Goal: Check status: Check status

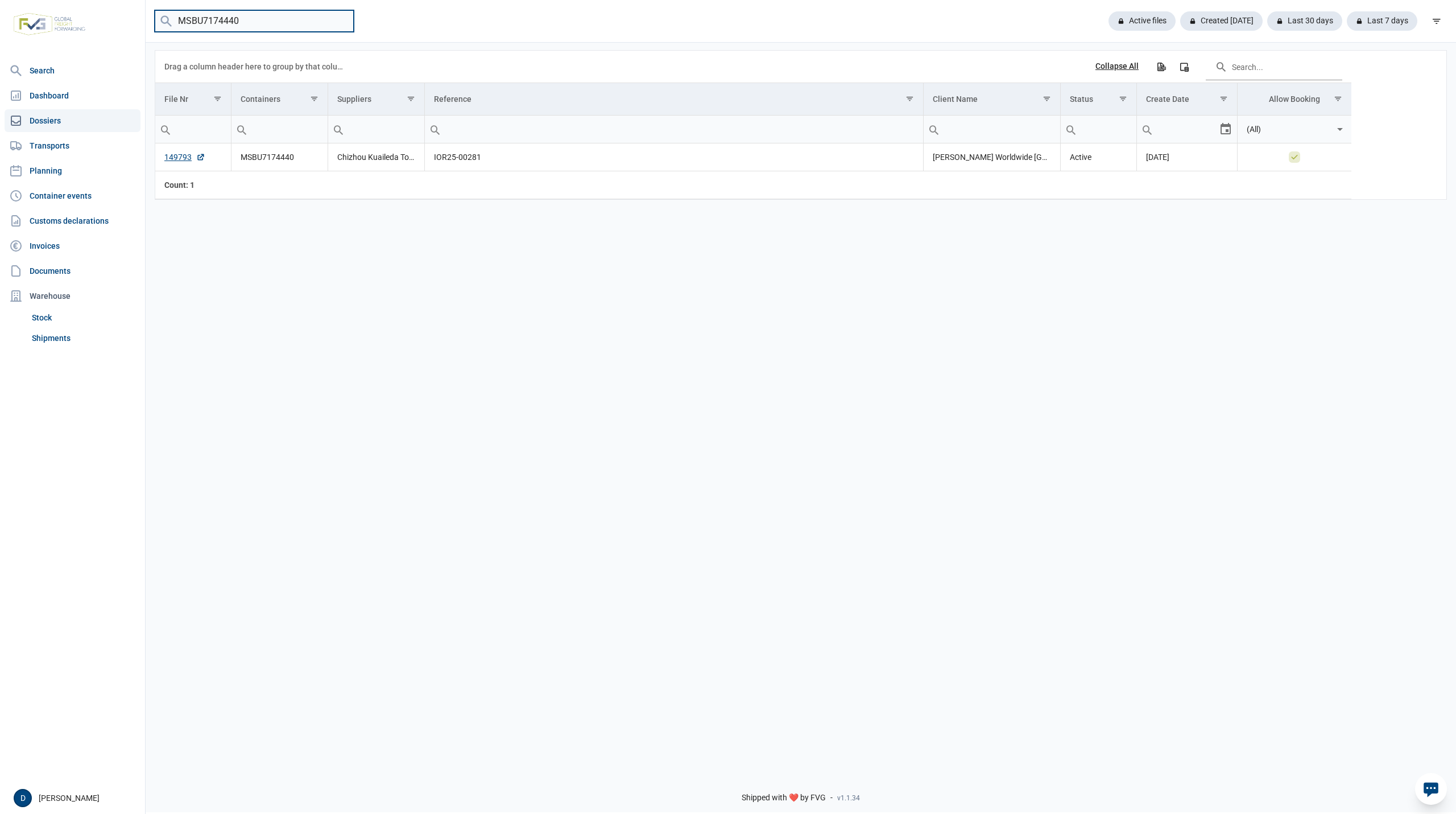
click at [341, 22] on input "MSBU7174440" at bounding box center [254, 21] width 199 height 22
click at [48, 340] on link "Shipments" at bounding box center [84, 338] width 113 height 20
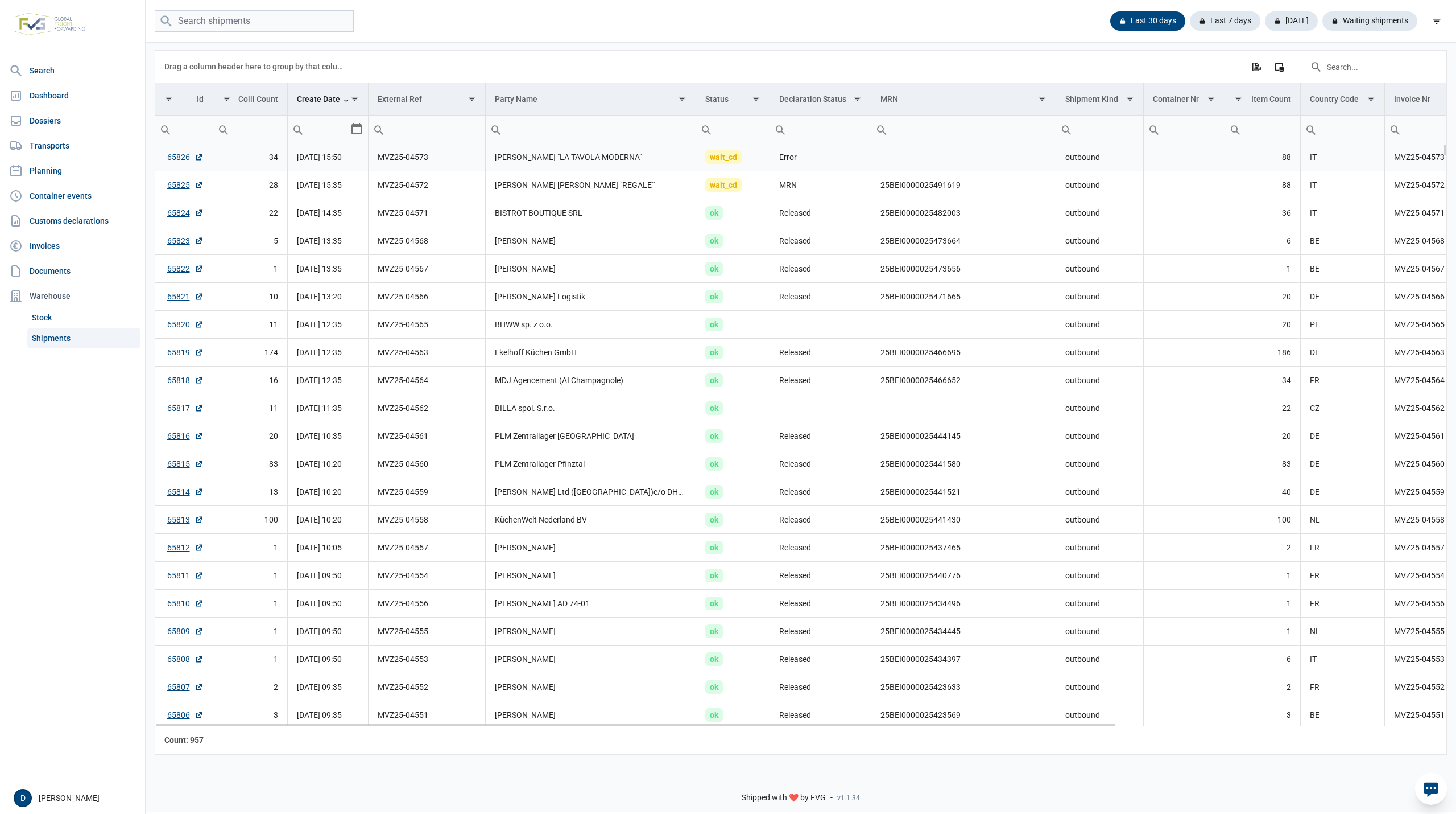
click at [183, 158] on link "65826" at bounding box center [185, 156] width 36 height 12
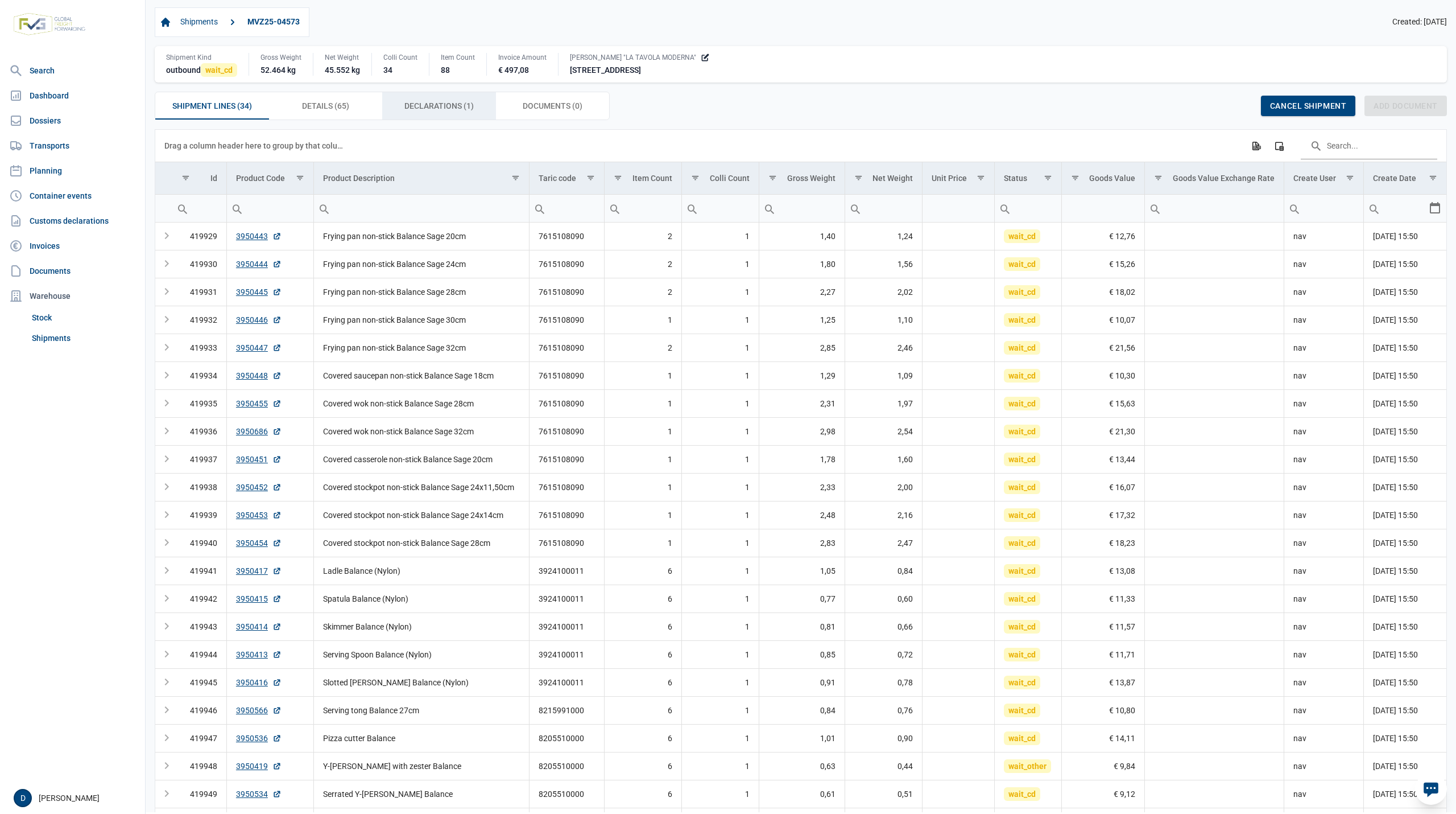
click at [436, 103] on span "Declarations (1) Declarations (1)" at bounding box center [440, 106] width 70 height 14
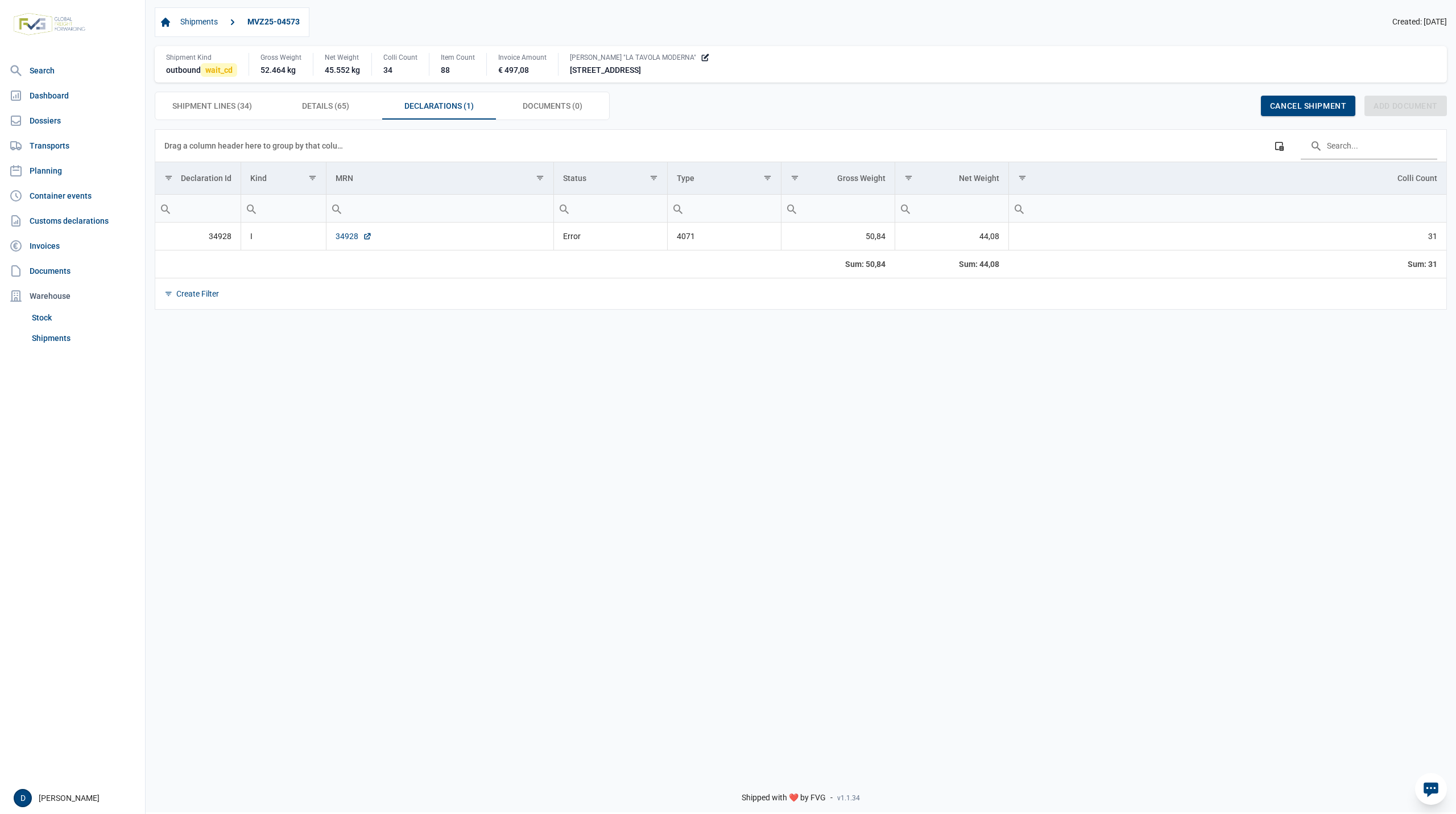
click at [344, 238] on link "34928" at bounding box center [354, 236] width 36 height 12
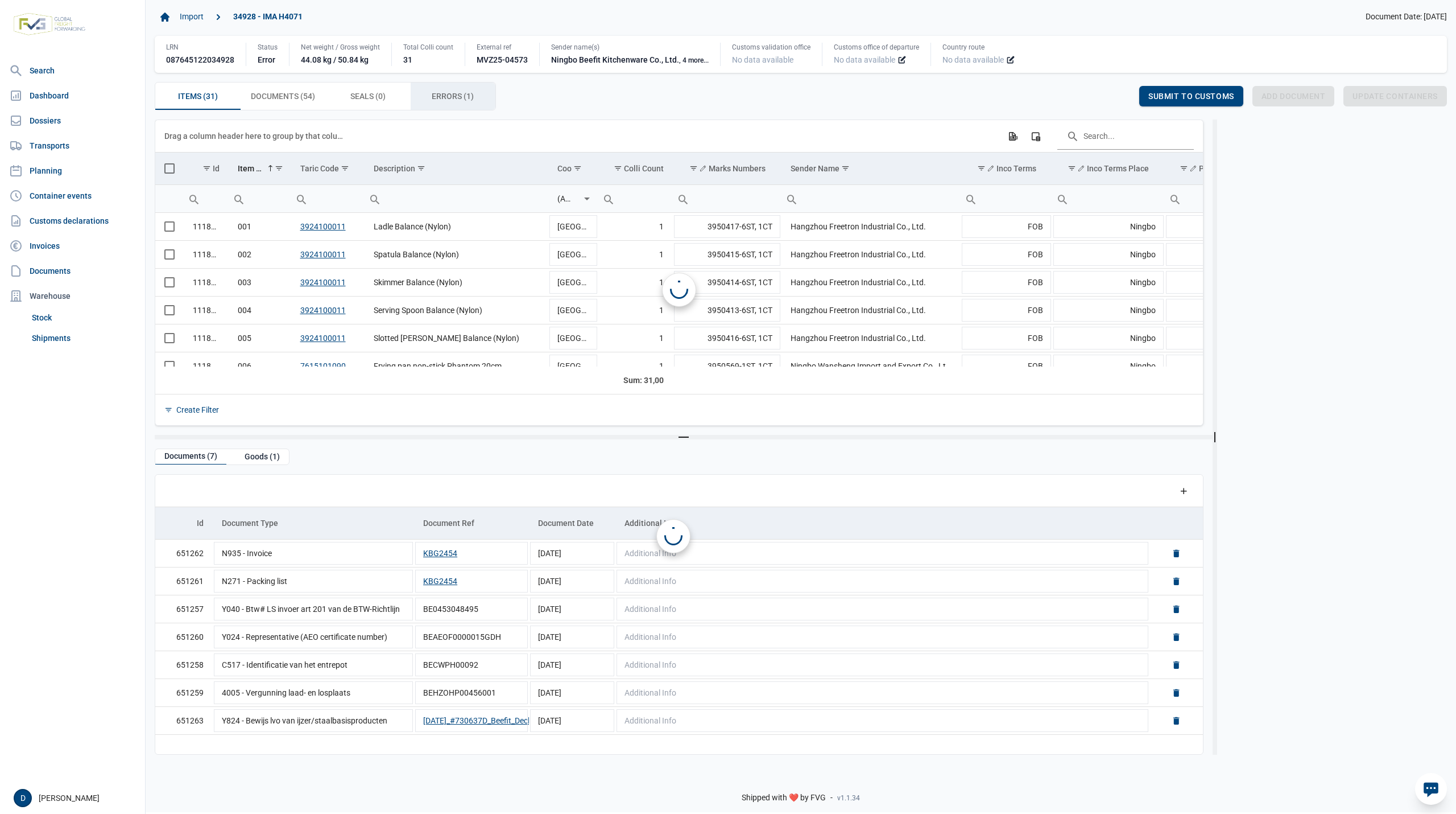
click at [439, 101] on span "Errors (1) Errors (1)" at bounding box center [453, 96] width 42 height 14
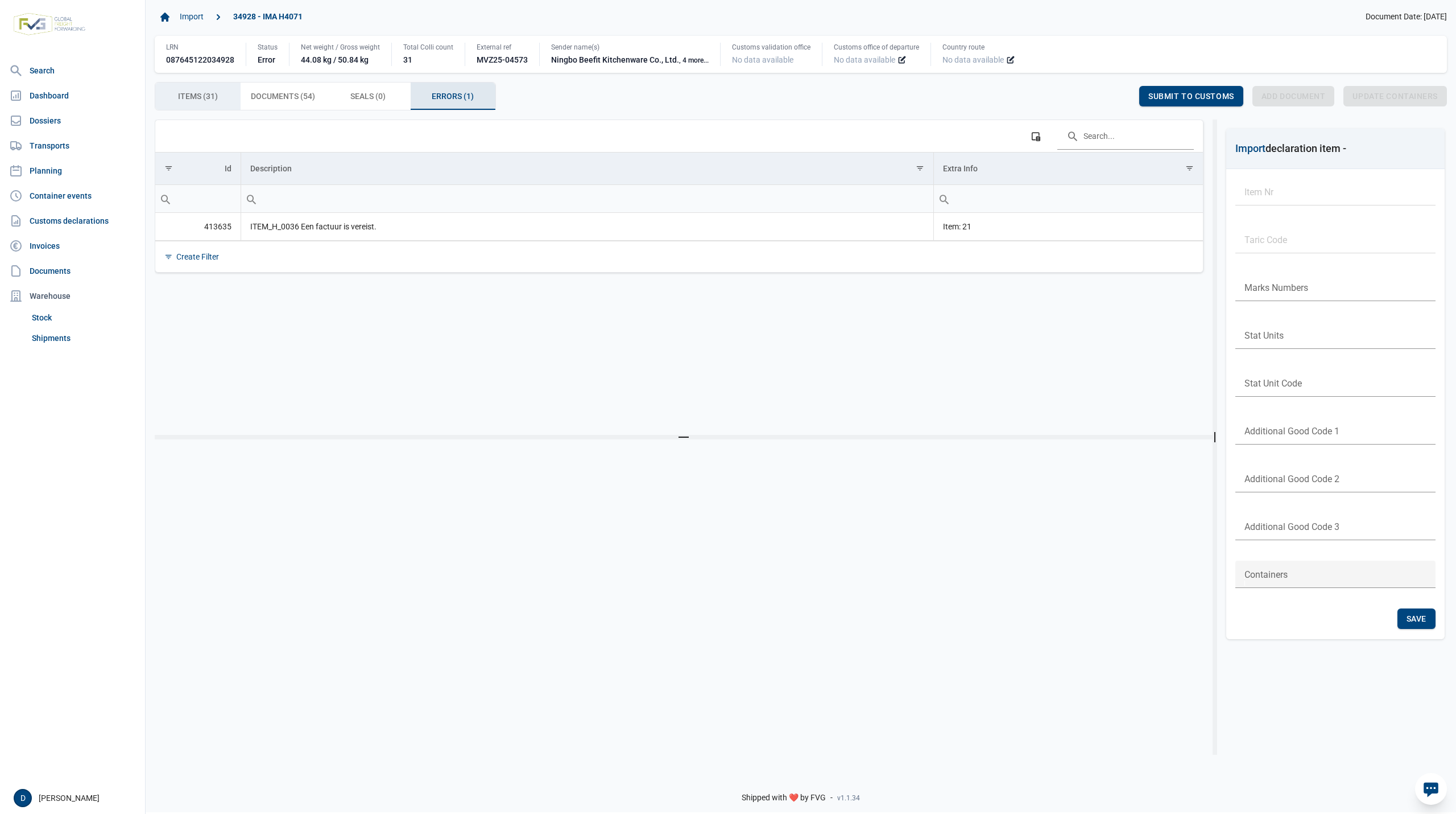
click at [210, 92] on span "Items (31) Items (31)" at bounding box center [197, 96] width 39 height 14
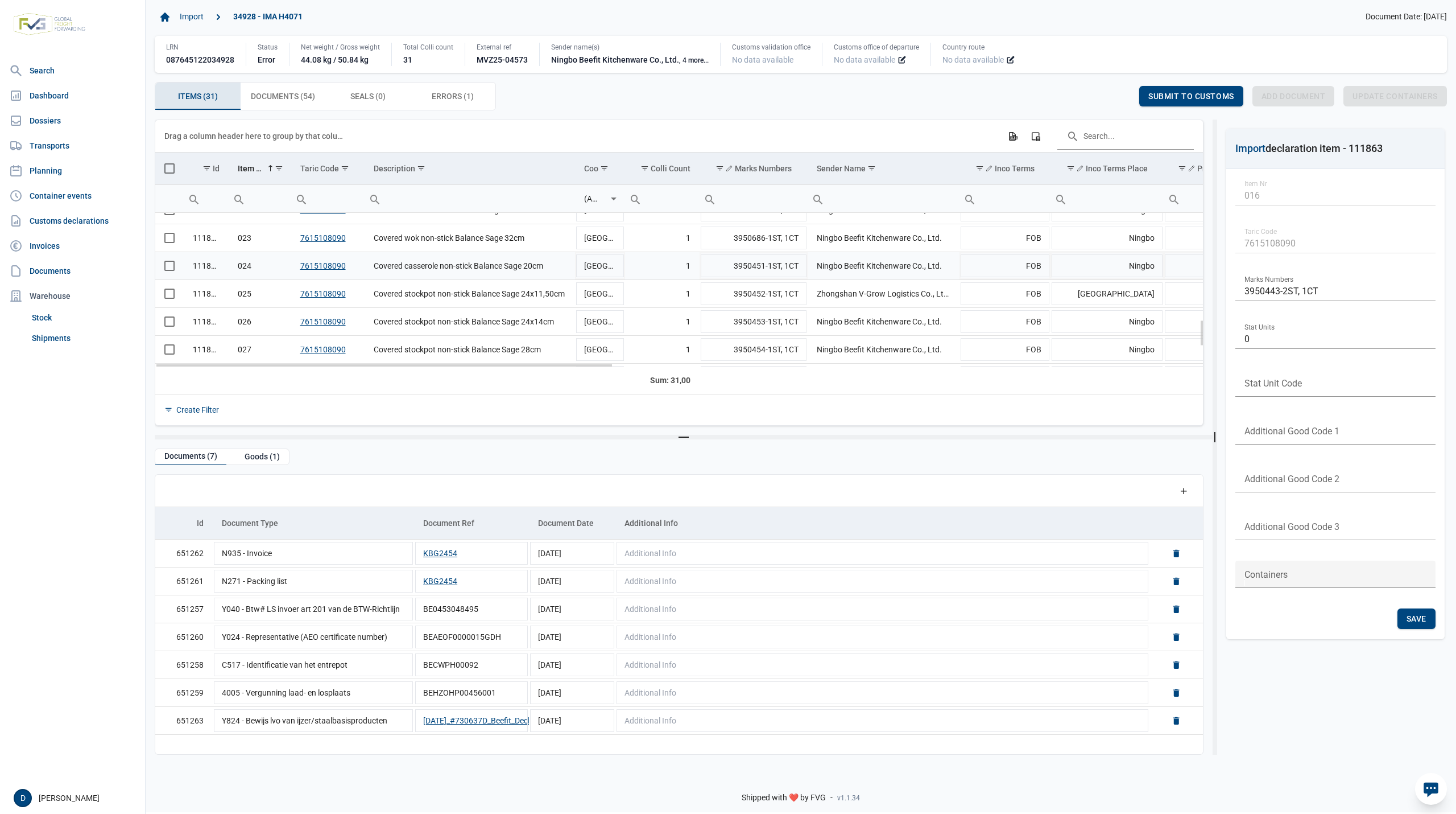
scroll to position [504, 0]
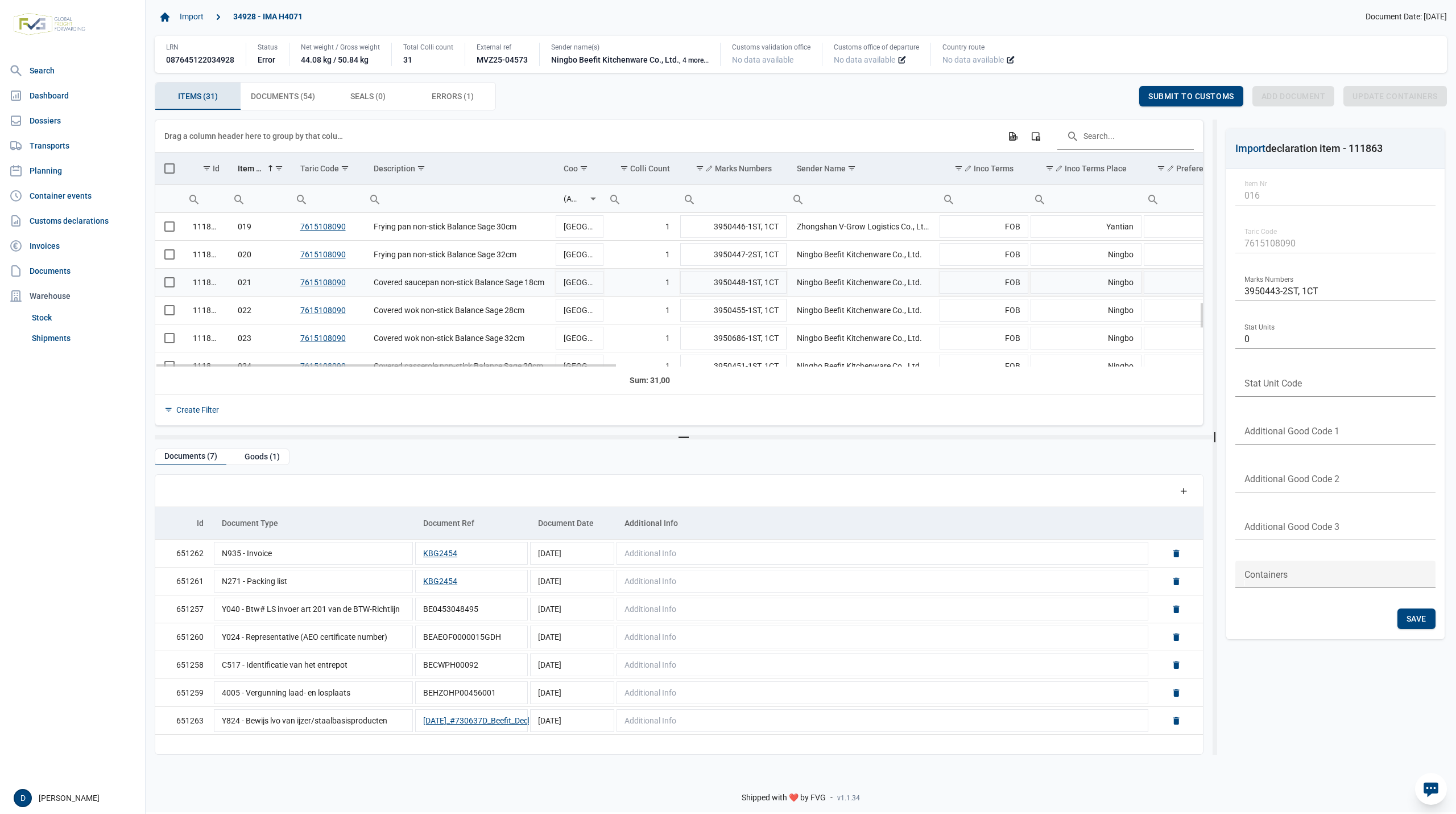
click at [166, 283] on span "Select row" at bounding box center [169, 282] width 10 height 10
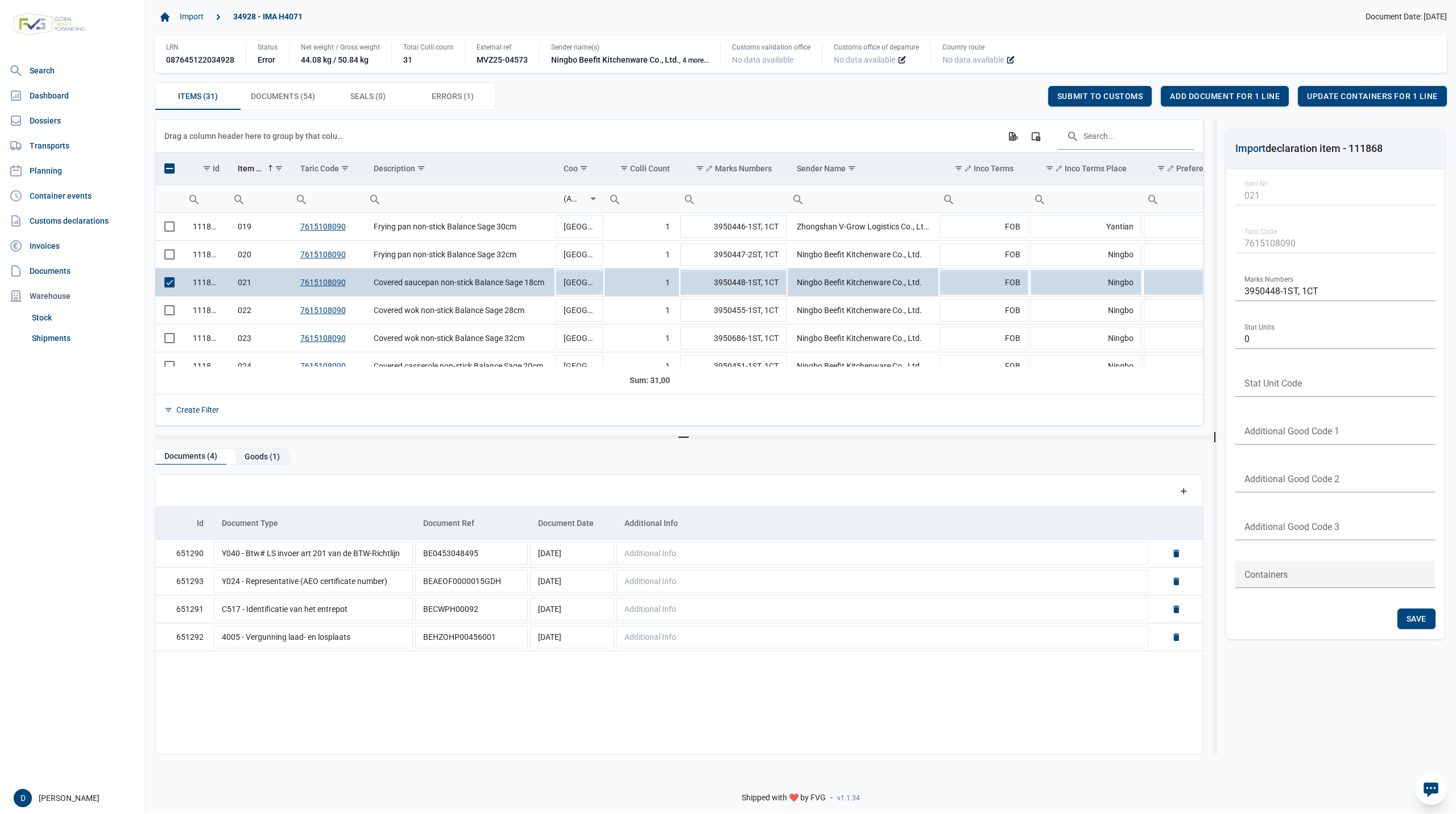
click at [260, 462] on div "Goods (1)" at bounding box center [262, 457] width 53 height 15
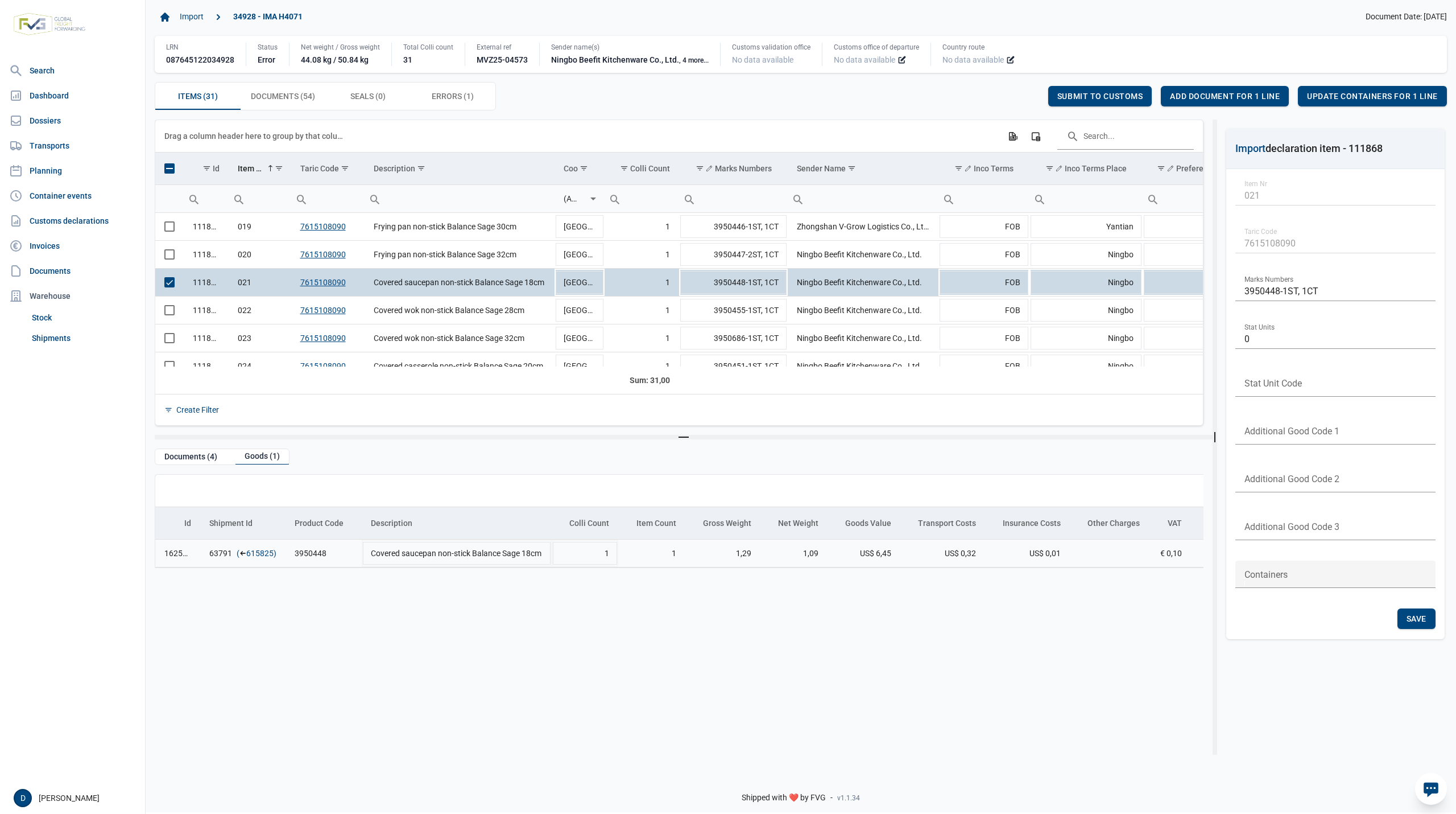
click at [254, 555] on link "615825" at bounding box center [259, 553] width 27 height 12
click at [1247, 92] on span "Add document for 1 line" at bounding box center [1225, 96] width 110 height 9
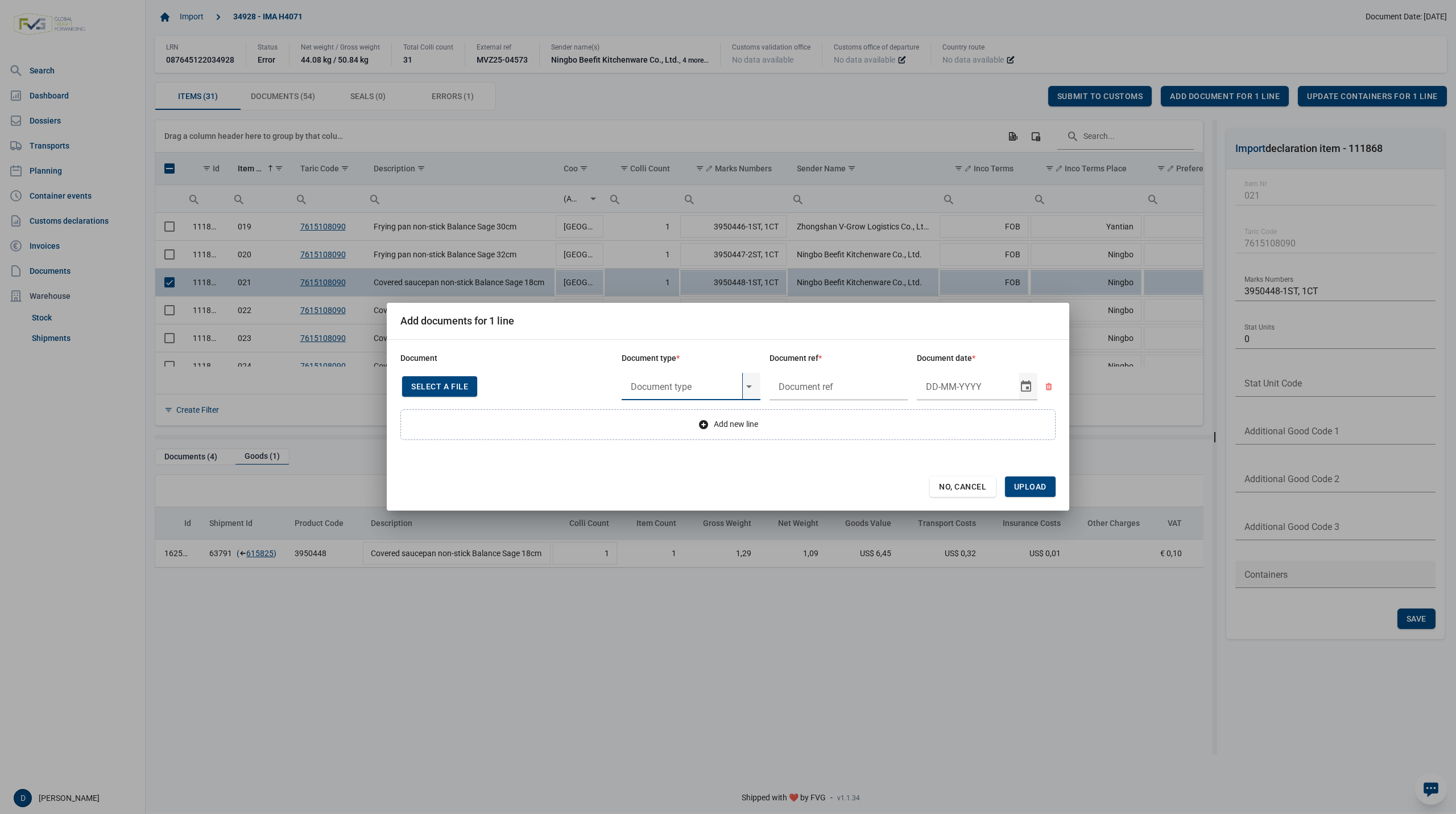
click at [697, 386] on input "text" at bounding box center [682, 386] width 121 height 27
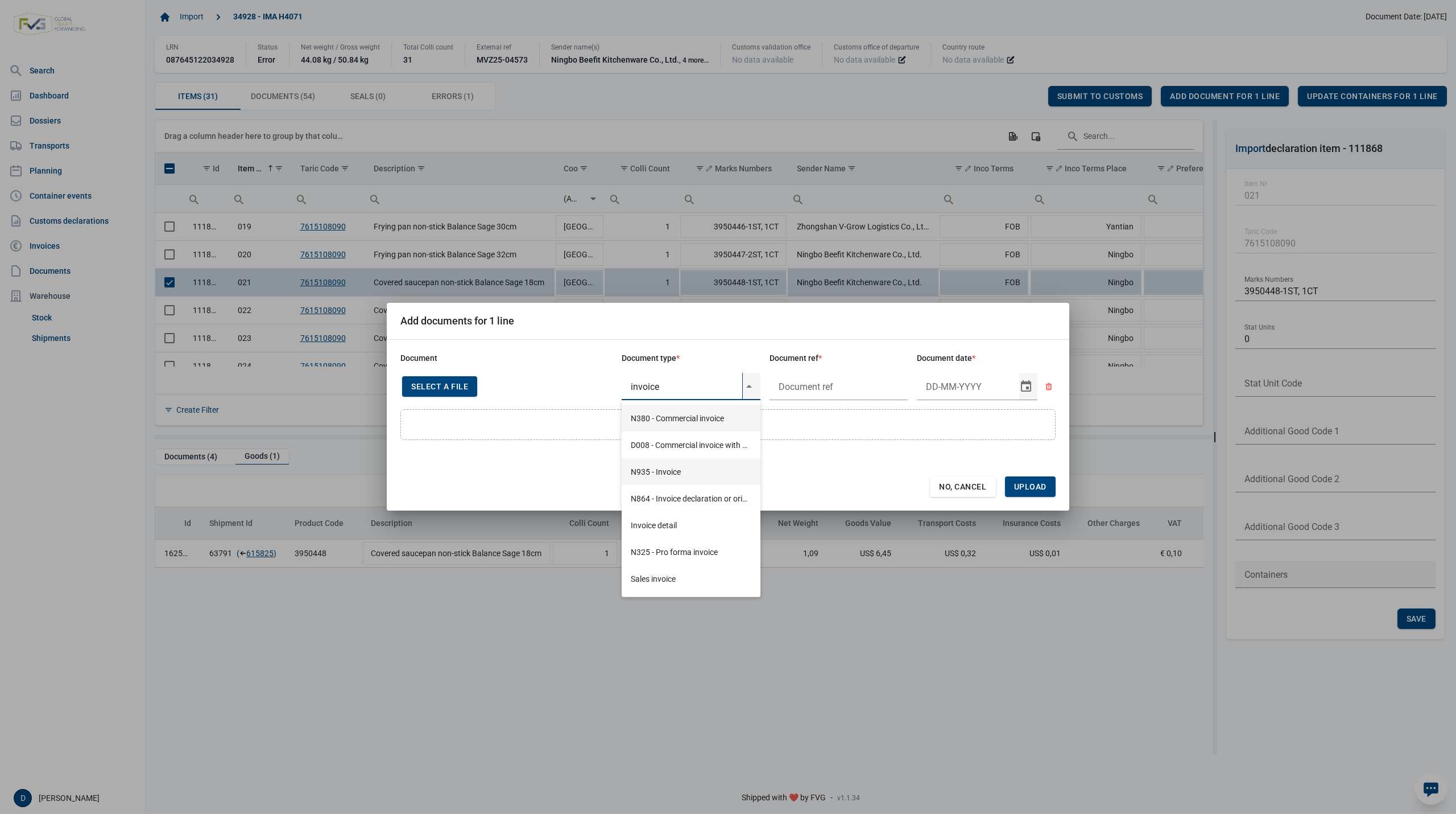
click at [658, 469] on div "N935 - Invoice" at bounding box center [690, 472] width 139 height 27
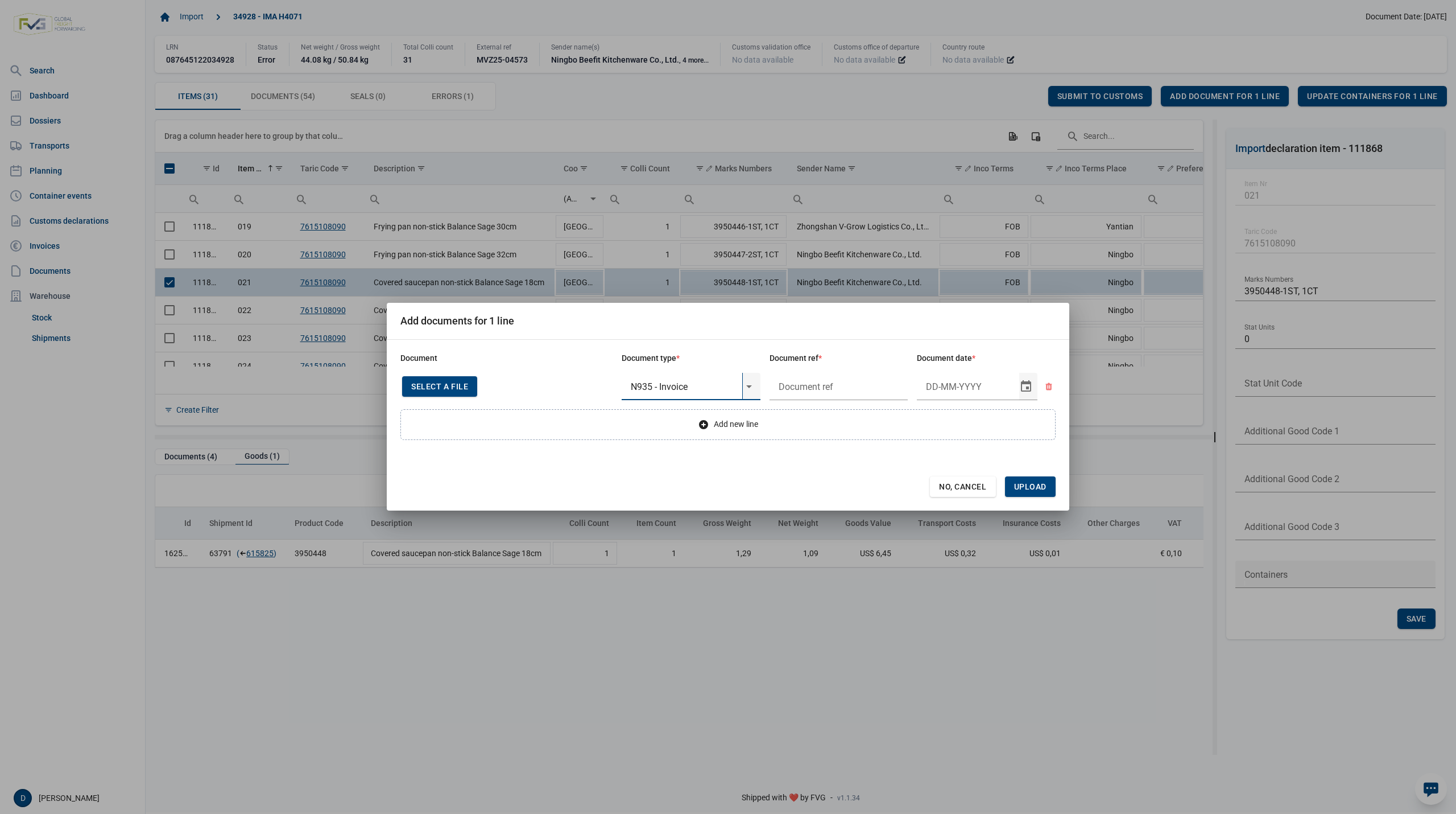
type input "N935 - Invoice"
type input "."
type input "26-3-2025"
click at [1034, 486] on span "Upload" at bounding box center [1030, 486] width 33 height 9
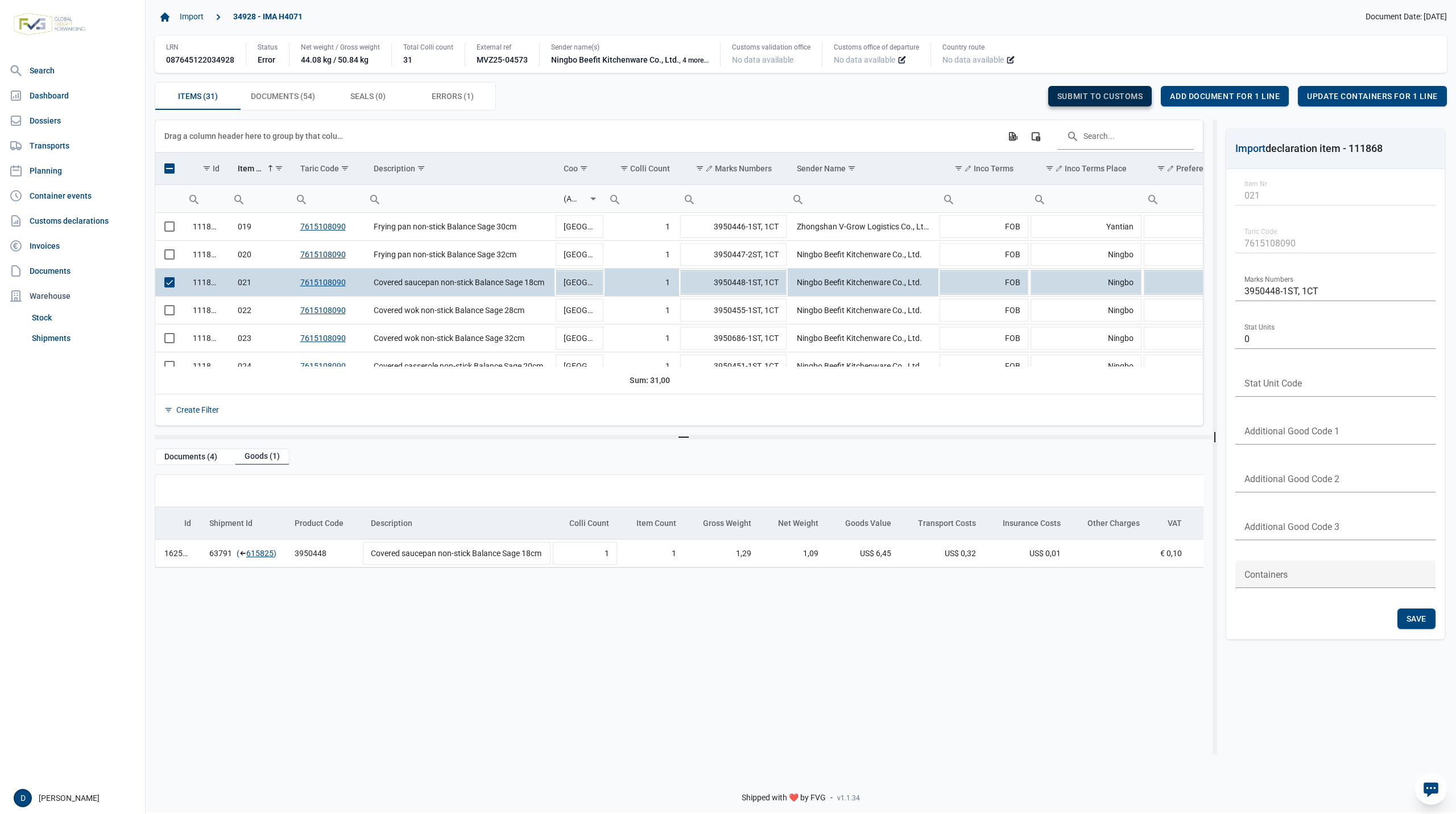
click at [1084, 95] on span "Submit to customs" at bounding box center [1100, 96] width 86 height 9
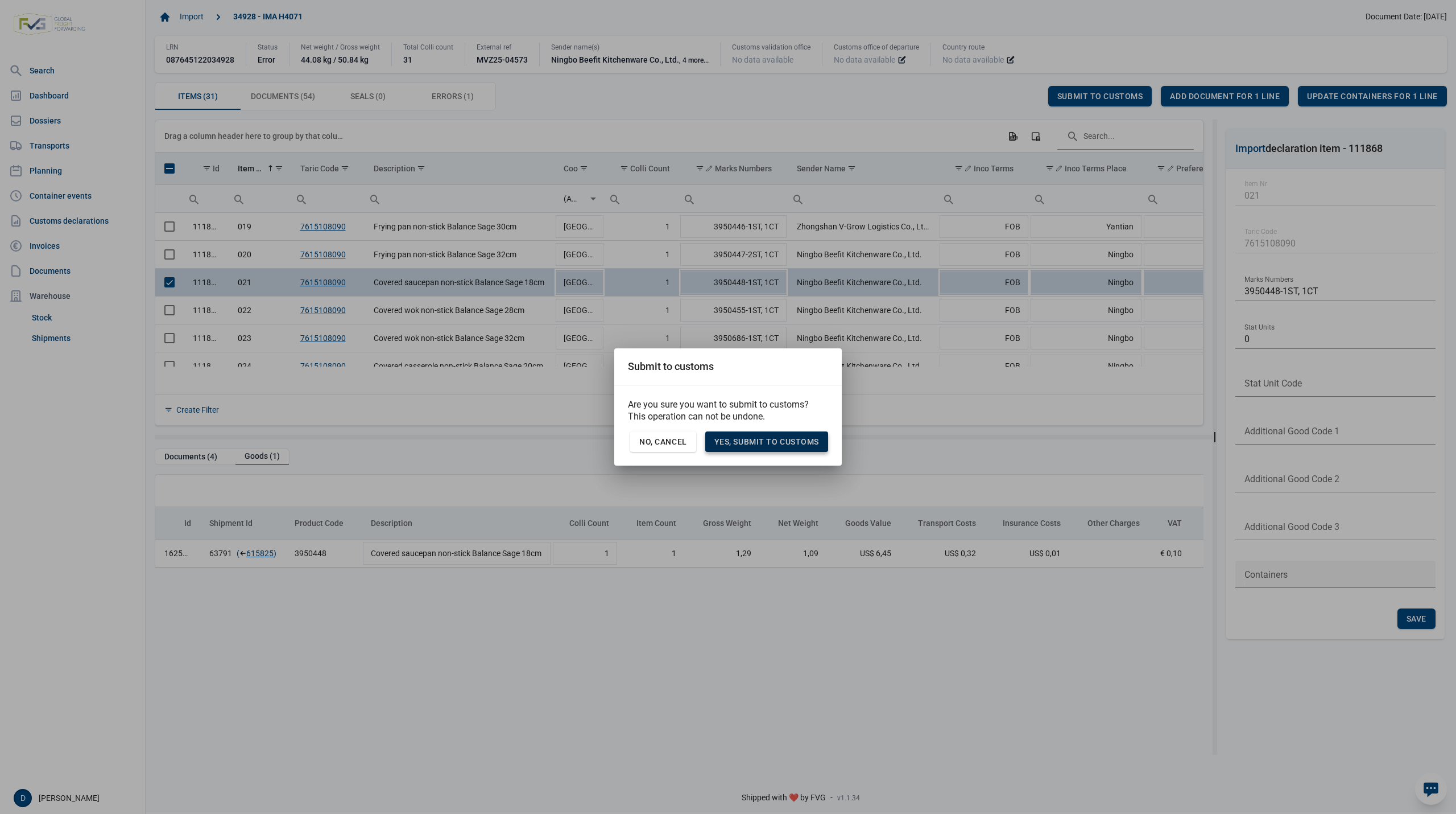
click at [766, 439] on span "Yes, Submit to customs" at bounding box center [766, 441] width 104 height 9
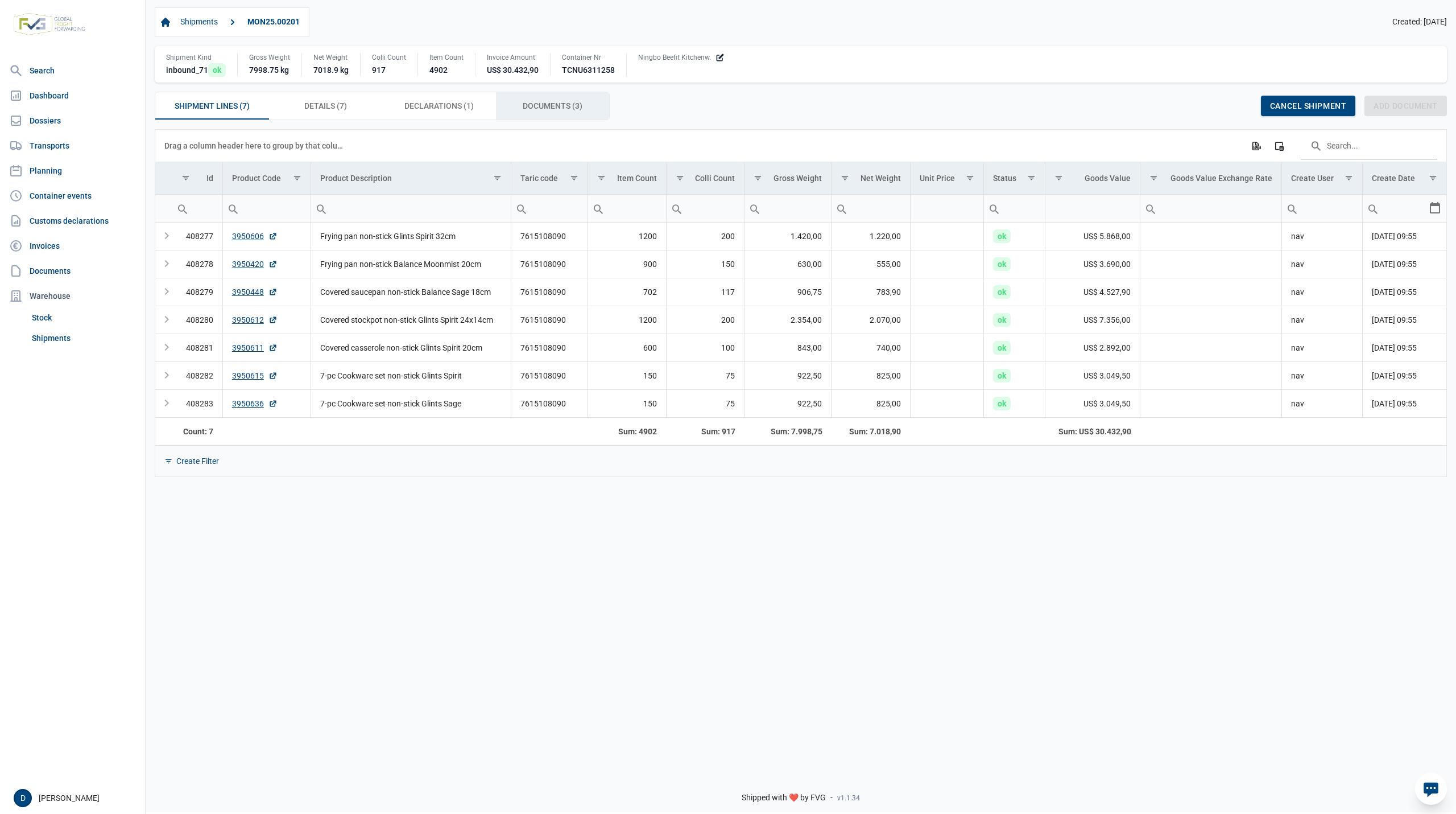
click at [569, 105] on span "Documents (3) Documents (3)" at bounding box center [552, 106] width 60 height 14
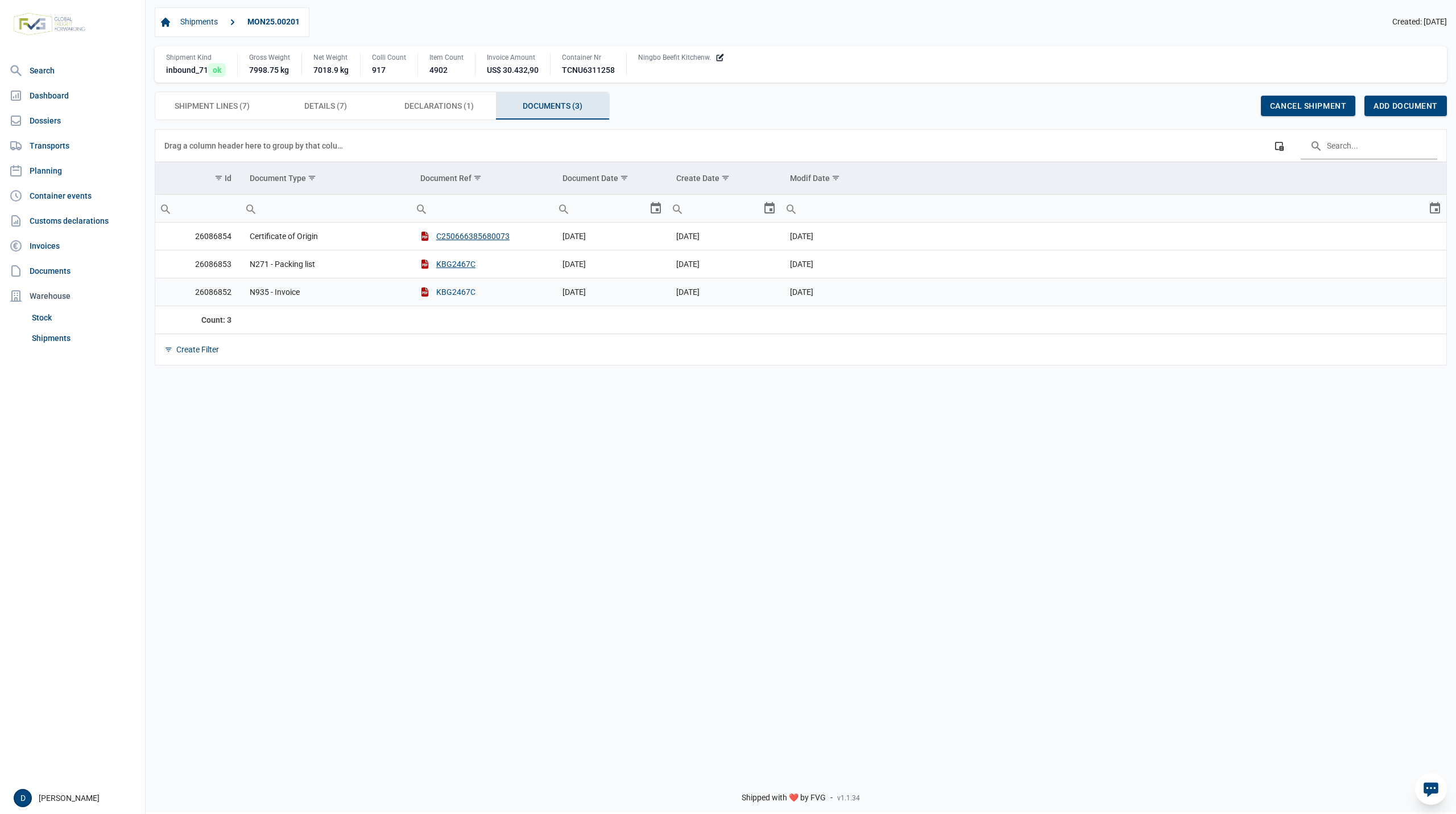
click at [444, 290] on button "KBG2467C" at bounding box center [447, 292] width 55 height 12
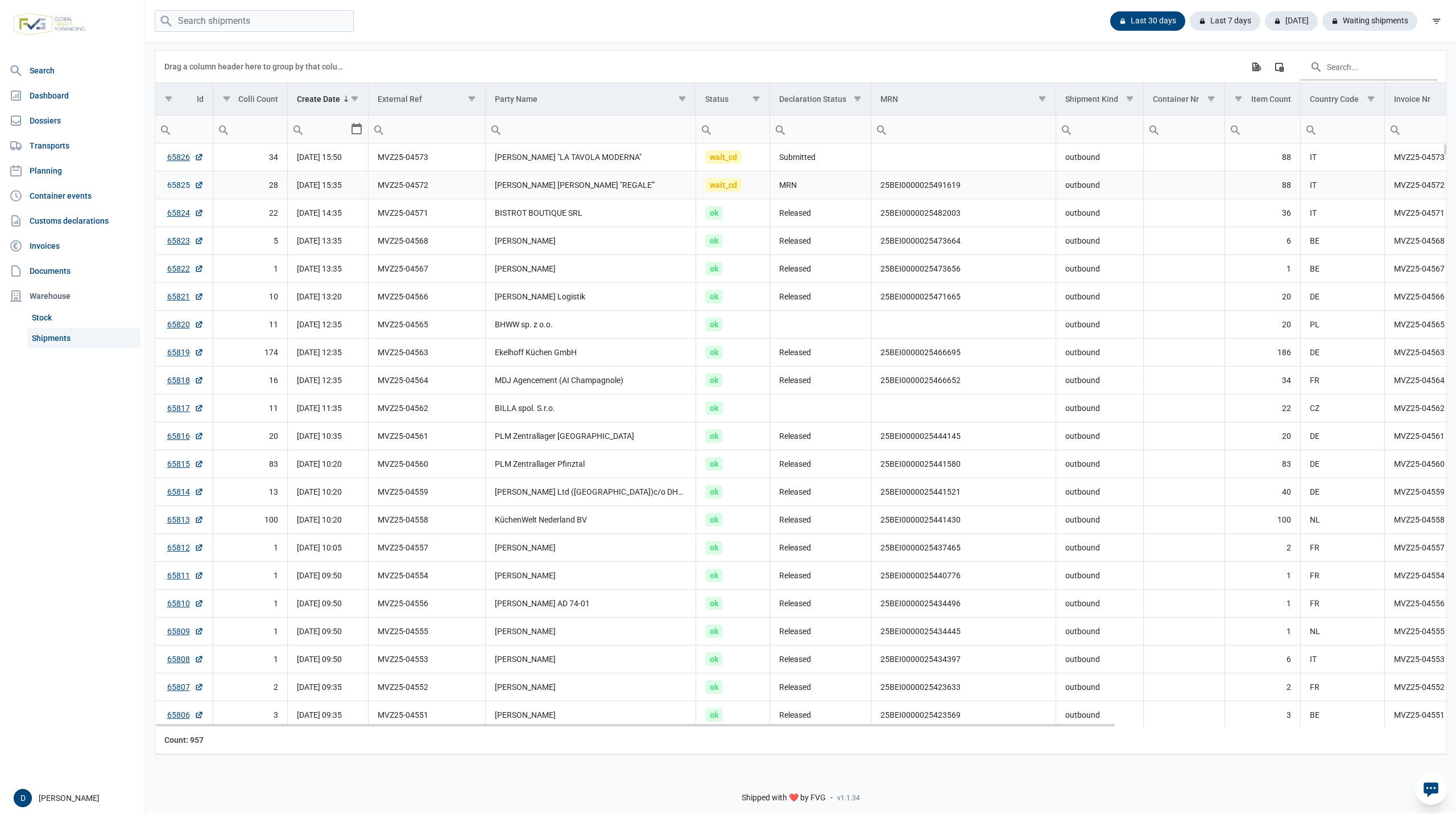
click at [173, 188] on link "65825" at bounding box center [185, 185] width 36 height 12
drag, startPoint x: 879, startPoint y: 190, endPoint x: 968, endPoint y: 192, distance: 89.0
click at [968, 192] on td "25BEI0000025491619" at bounding box center [964, 185] width 185 height 28
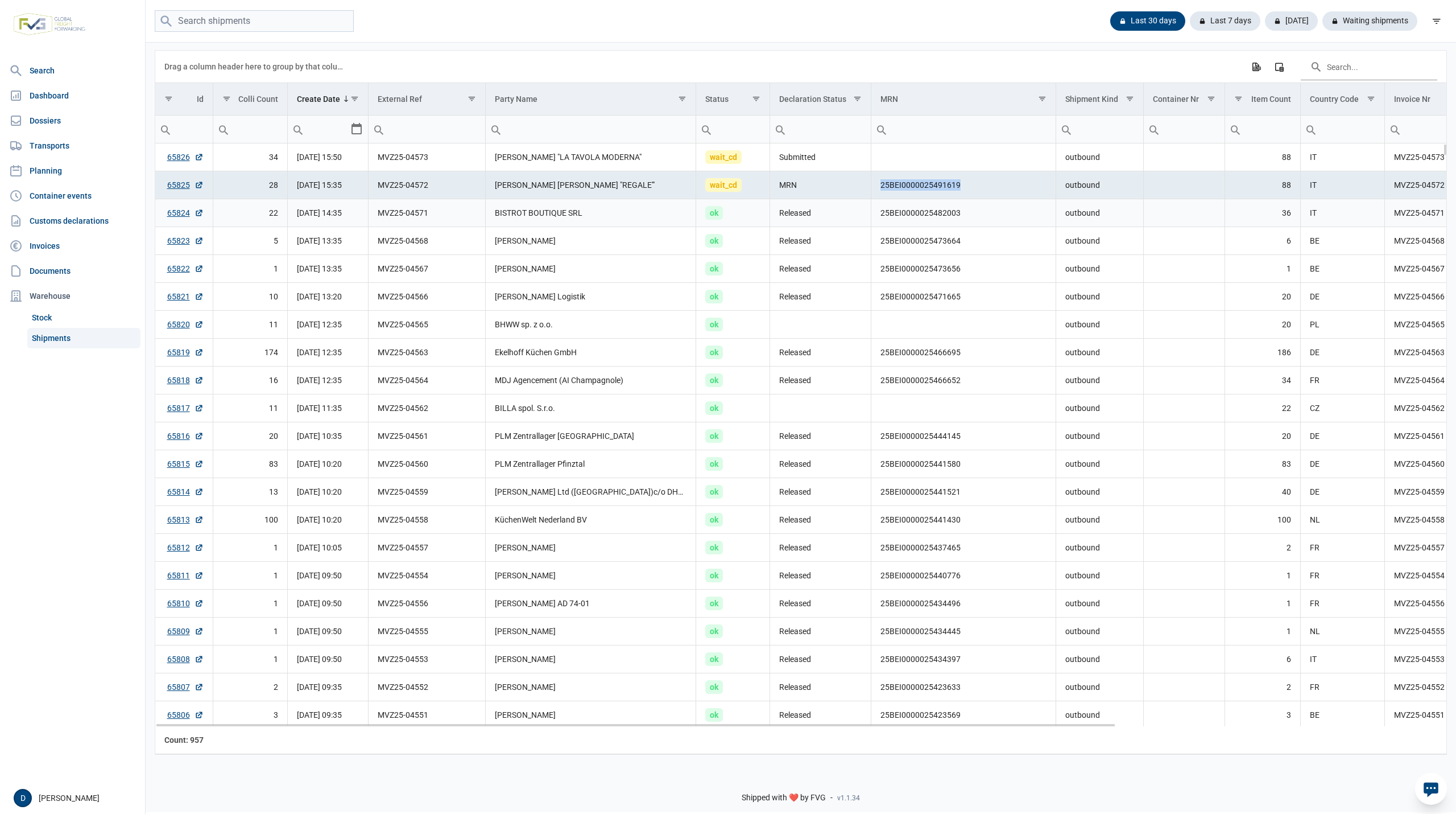
copy td "25BEI0000025491619"
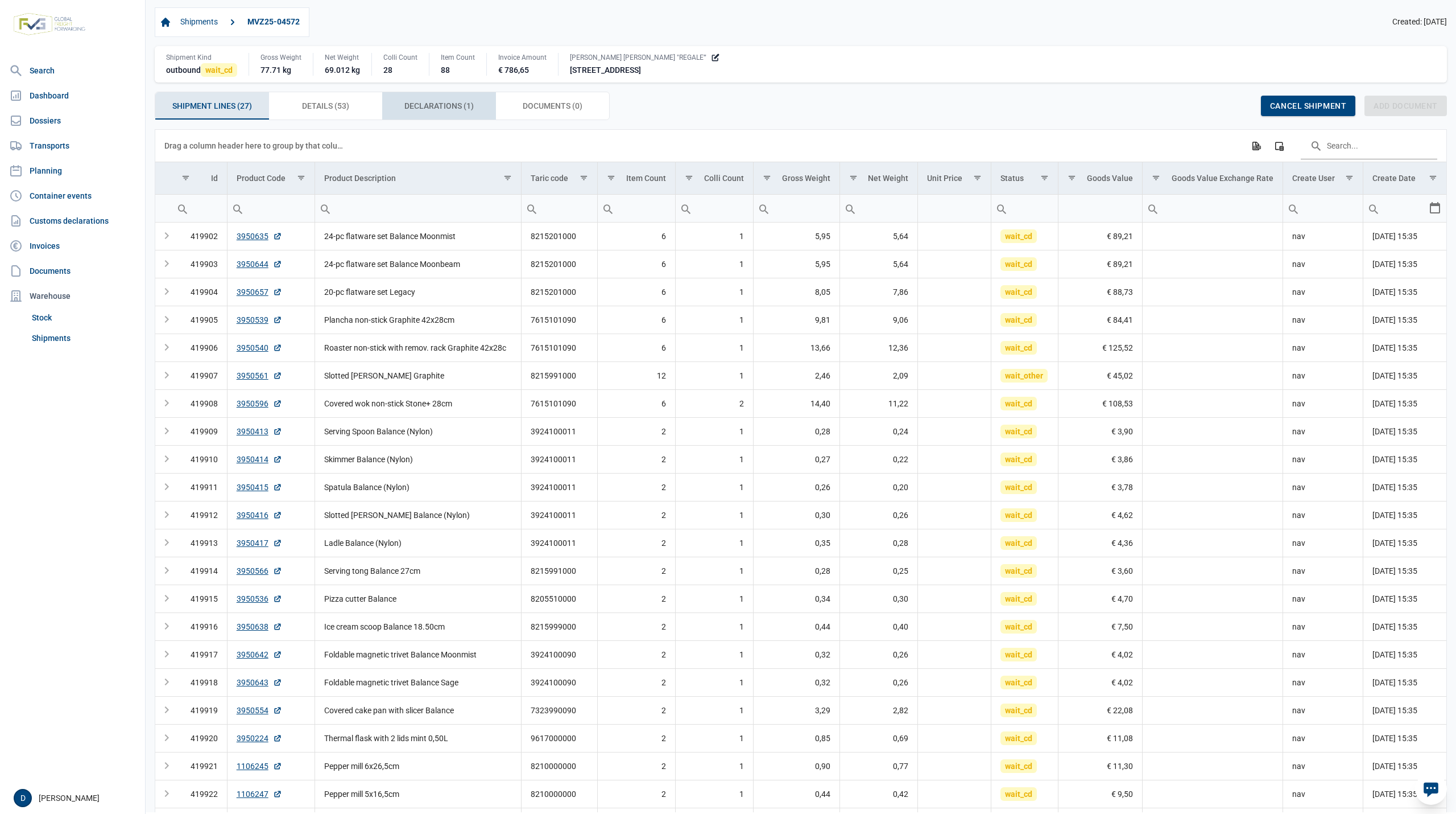
click at [443, 103] on span "Declarations (1) Declarations (1)" at bounding box center [440, 106] width 70 height 14
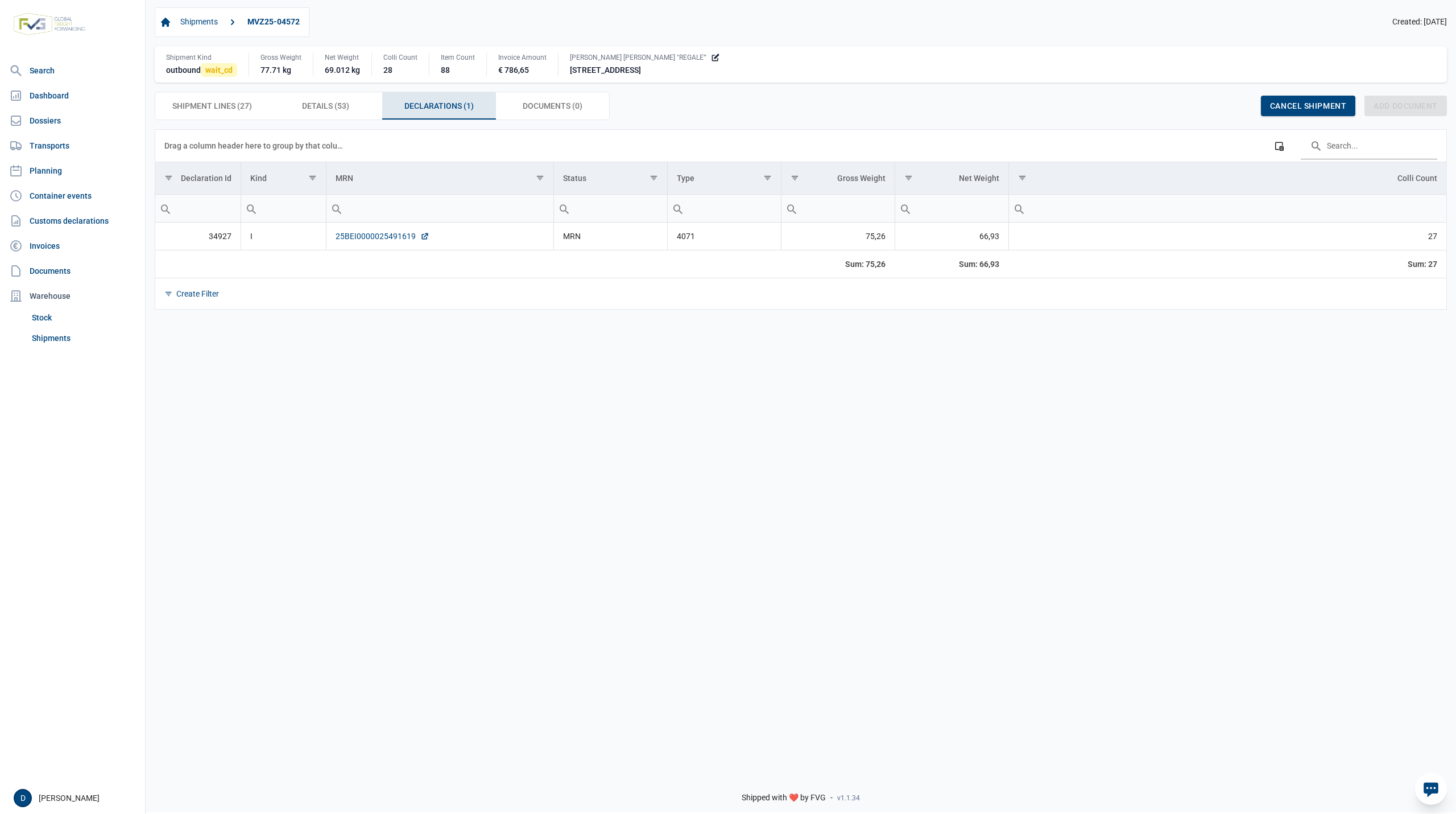
click at [385, 238] on link "25BEI0000025491619" at bounding box center [382, 236] width 94 height 12
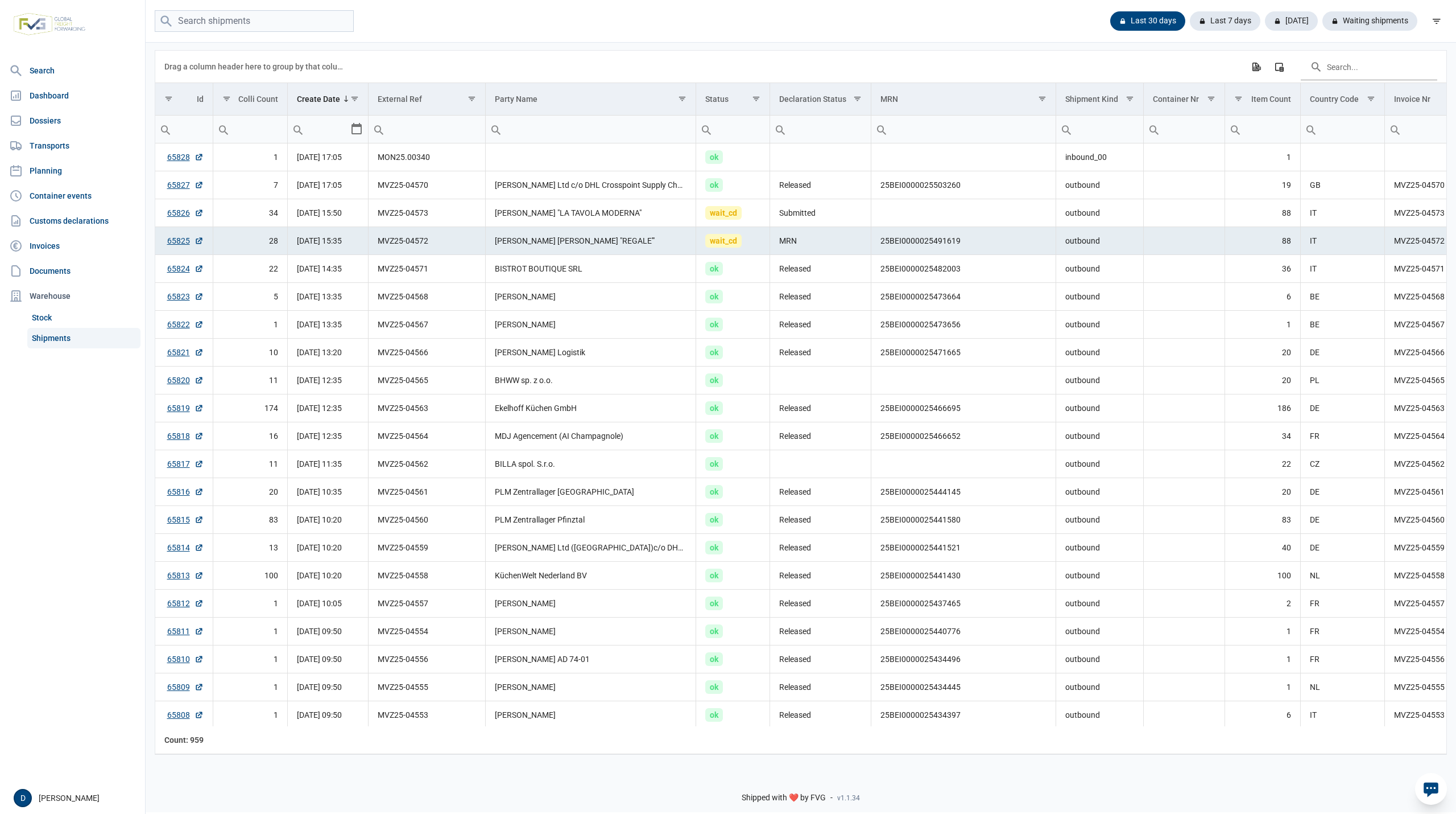
click at [982, 20] on div "Last 30 days Last 7 days [DATE] Waiting shipments" at bounding box center [800, 21] width 1310 height 22
